Goal: Communication & Community: Share content

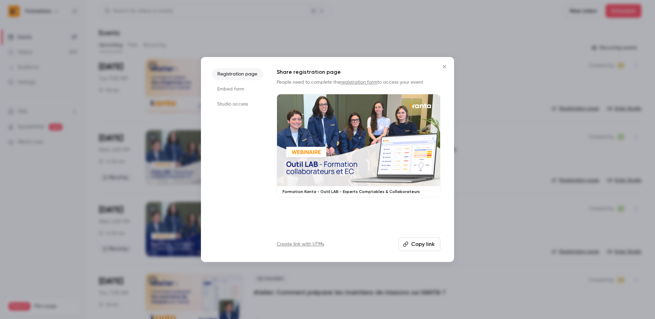
scroll to position [66, 0]
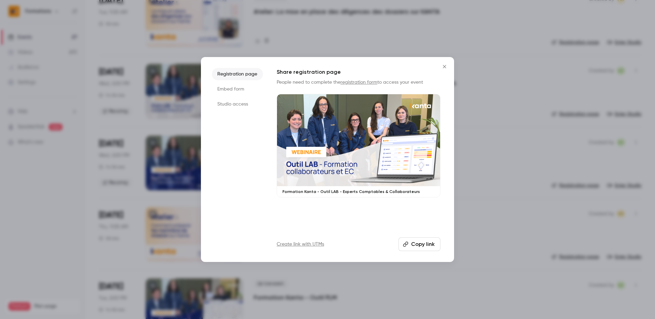
click at [446, 67] on icon "Close" at bounding box center [444, 66] width 8 height 5
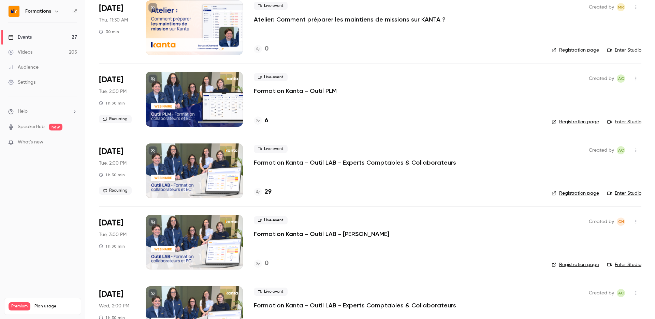
scroll to position [273, 0]
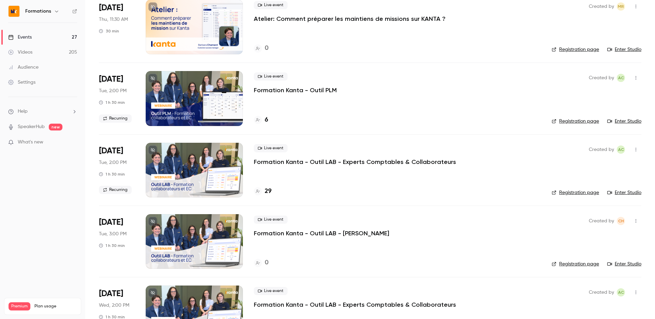
click at [636, 151] on icon "button" at bounding box center [636, 149] width 1 height 4
click at [602, 169] on div "Share" at bounding box center [610, 166] width 52 height 7
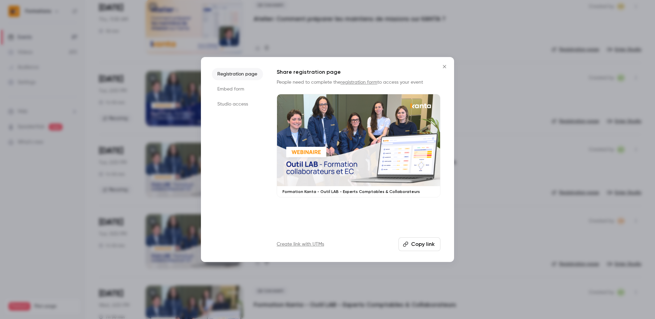
click at [430, 243] on button "Copy link" at bounding box center [420, 244] width 42 height 14
click at [443, 64] on icon "Close" at bounding box center [444, 66] width 8 height 5
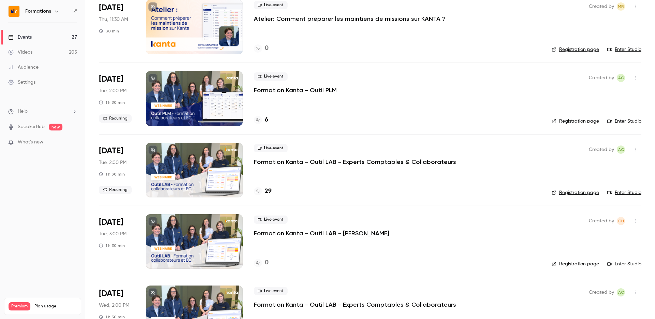
click at [634, 150] on icon "button" at bounding box center [635, 149] width 5 height 5
click at [634, 150] on div at bounding box center [327, 159] width 655 height 319
click at [636, 150] on icon "button" at bounding box center [635, 149] width 5 height 5
click at [600, 169] on div "Share" at bounding box center [610, 166] width 52 height 7
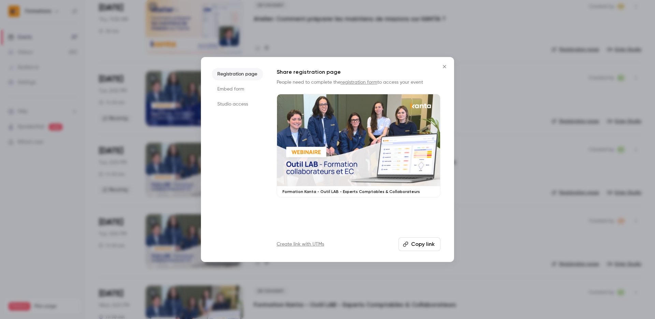
click at [428, 244] on button "Copy link" at bounding box center [420, 244] width 42 height 14
click at [424, 244] on button "Copied!" at bounding box center [420, 244] width 39 height 14
click at [445, 68] on icon "Close" at bounding box center [444, 66] width 8 height 5
